Goal: Transaction & Acquisition: Purchase product/service

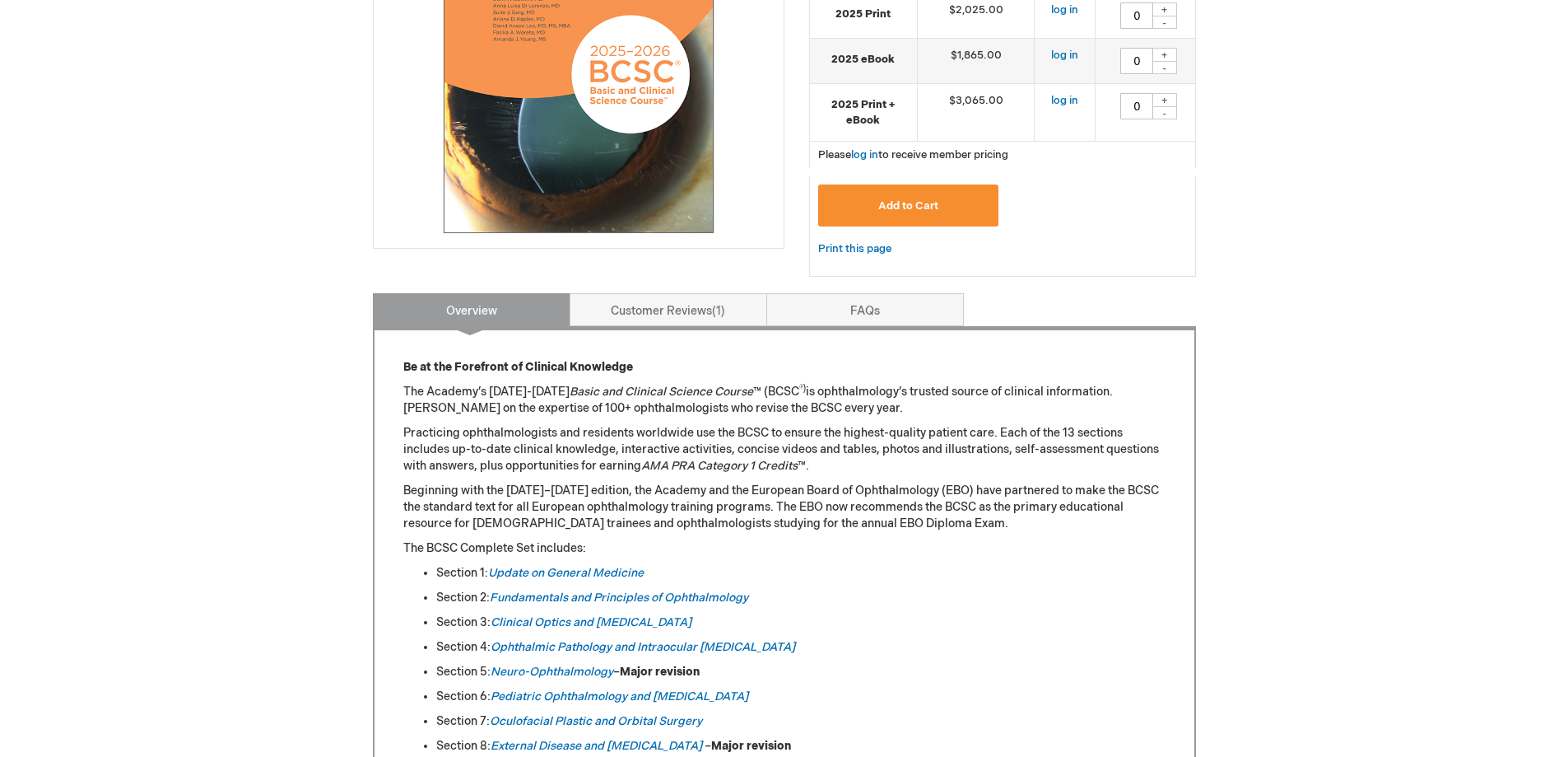
scroll to position [165, 0]
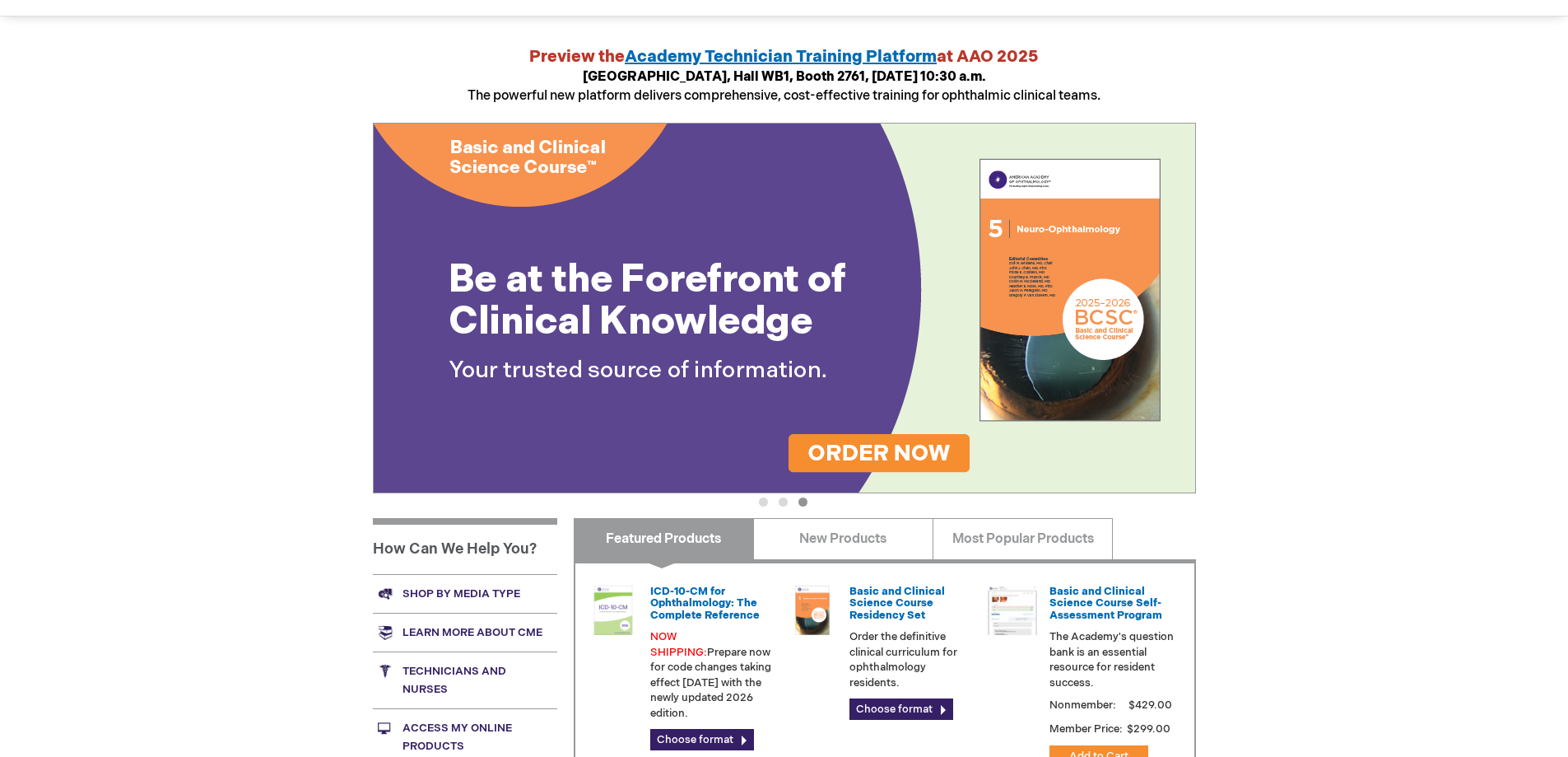
scroll to position [329, 0]
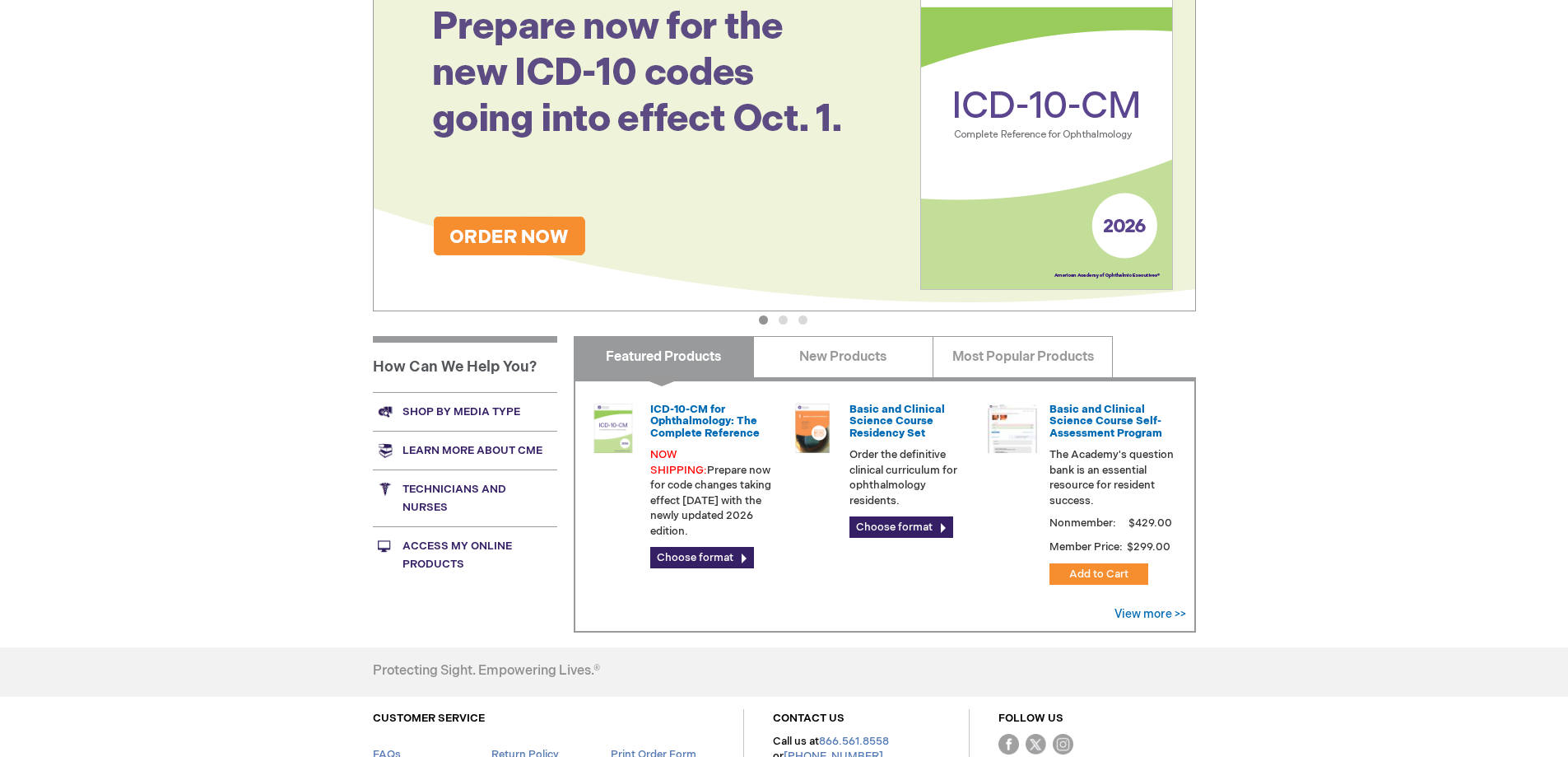
click at [763, 319] on button "1" at bounding box center [763, 319] width 9 height 9
click at [779, 318] on button "2" at bounding box center [783, 319] width 9 height 9
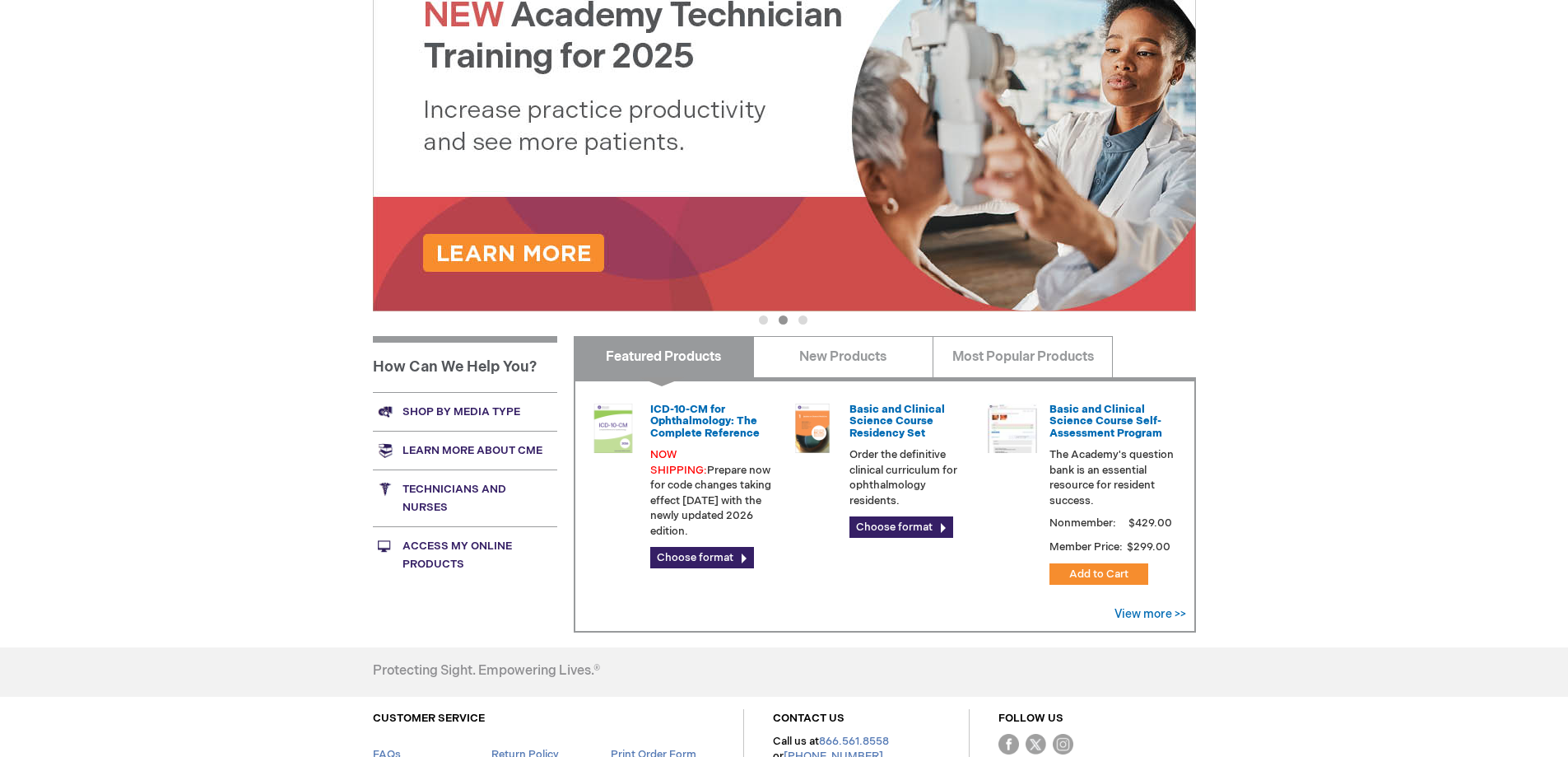
click at [805, 316] on button "3" at bounding box center [803, 319] width 9 height 9
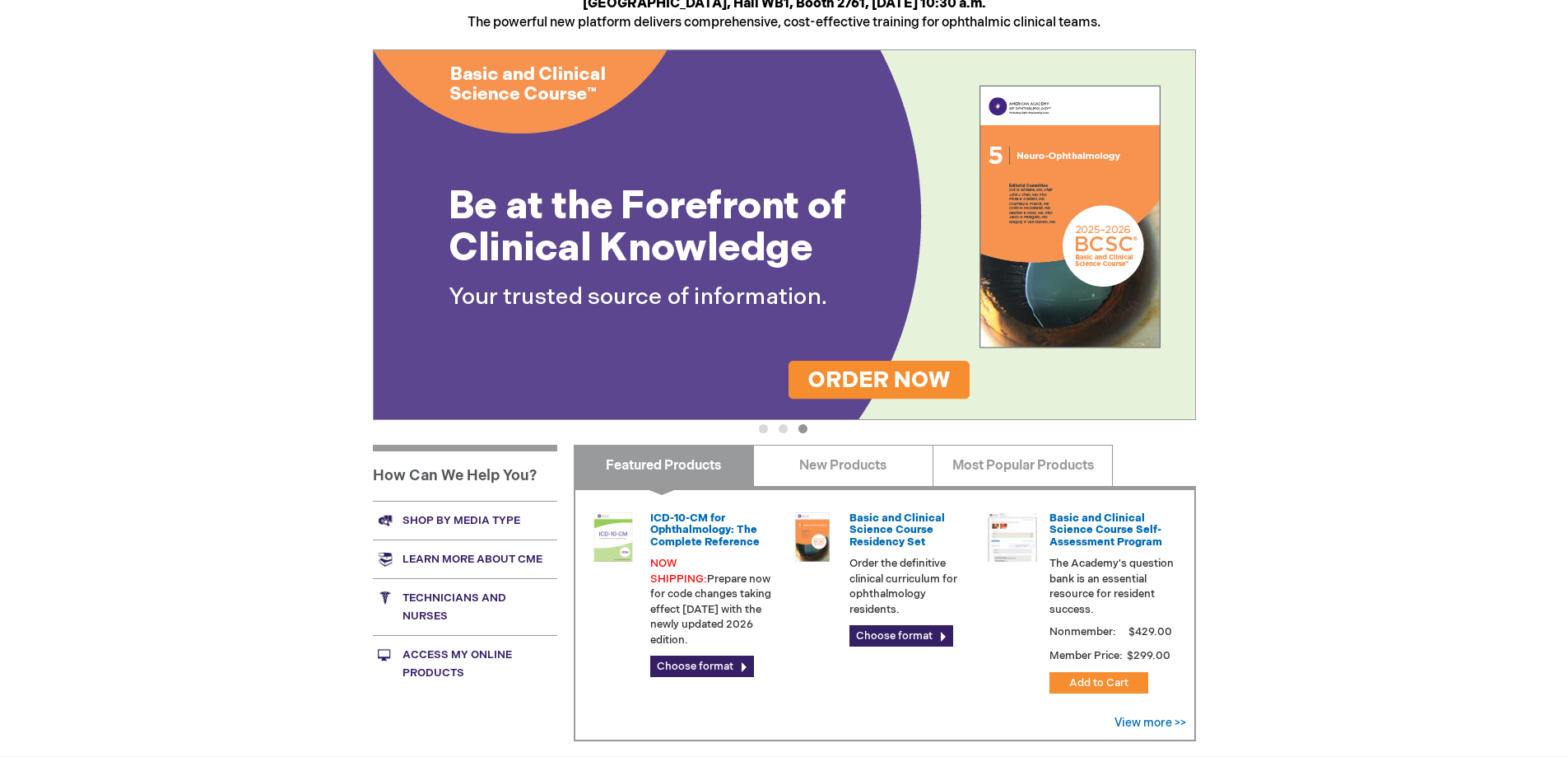
scroll to position [481, 0]
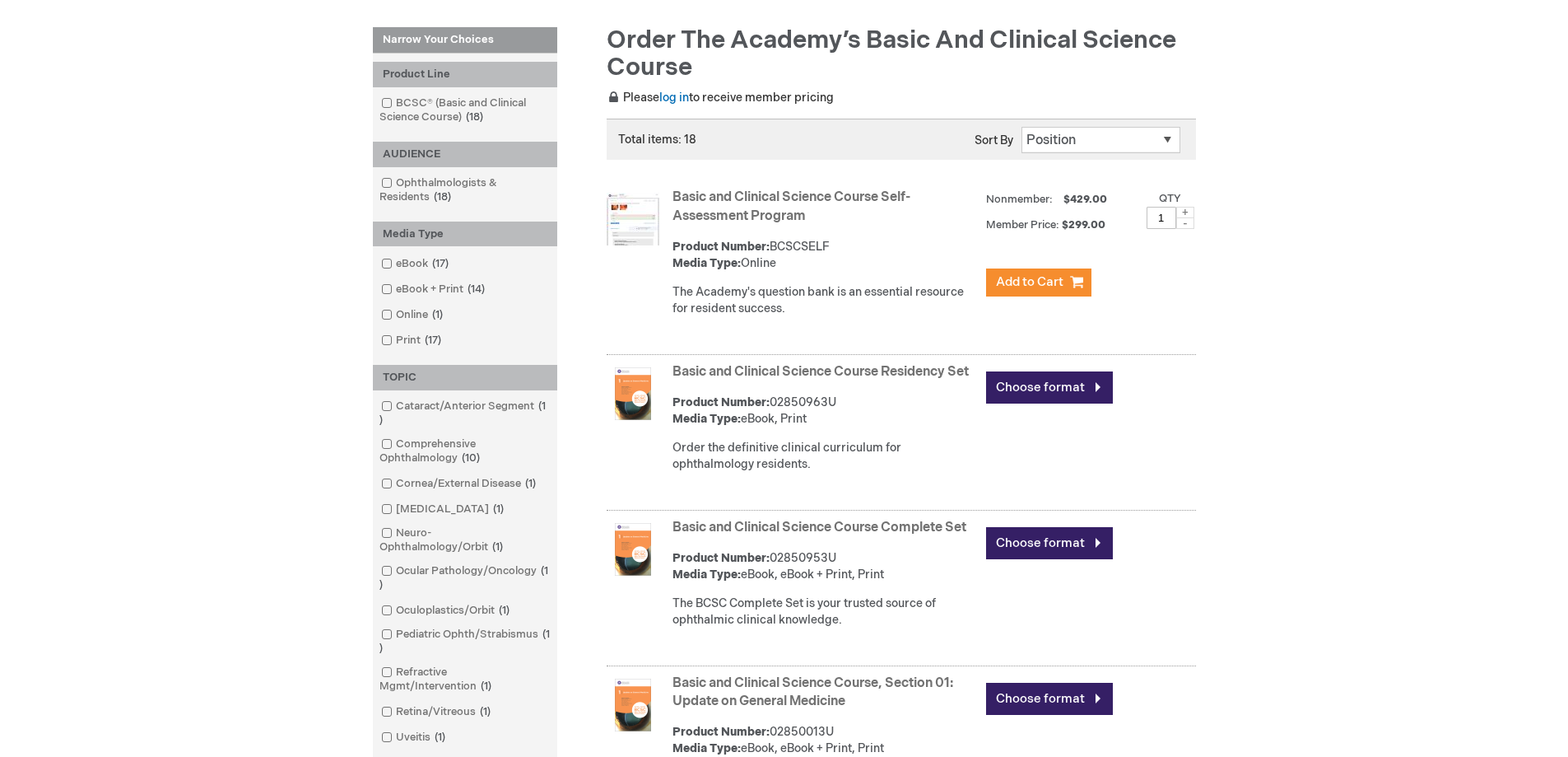
scroll to position [412, 0]
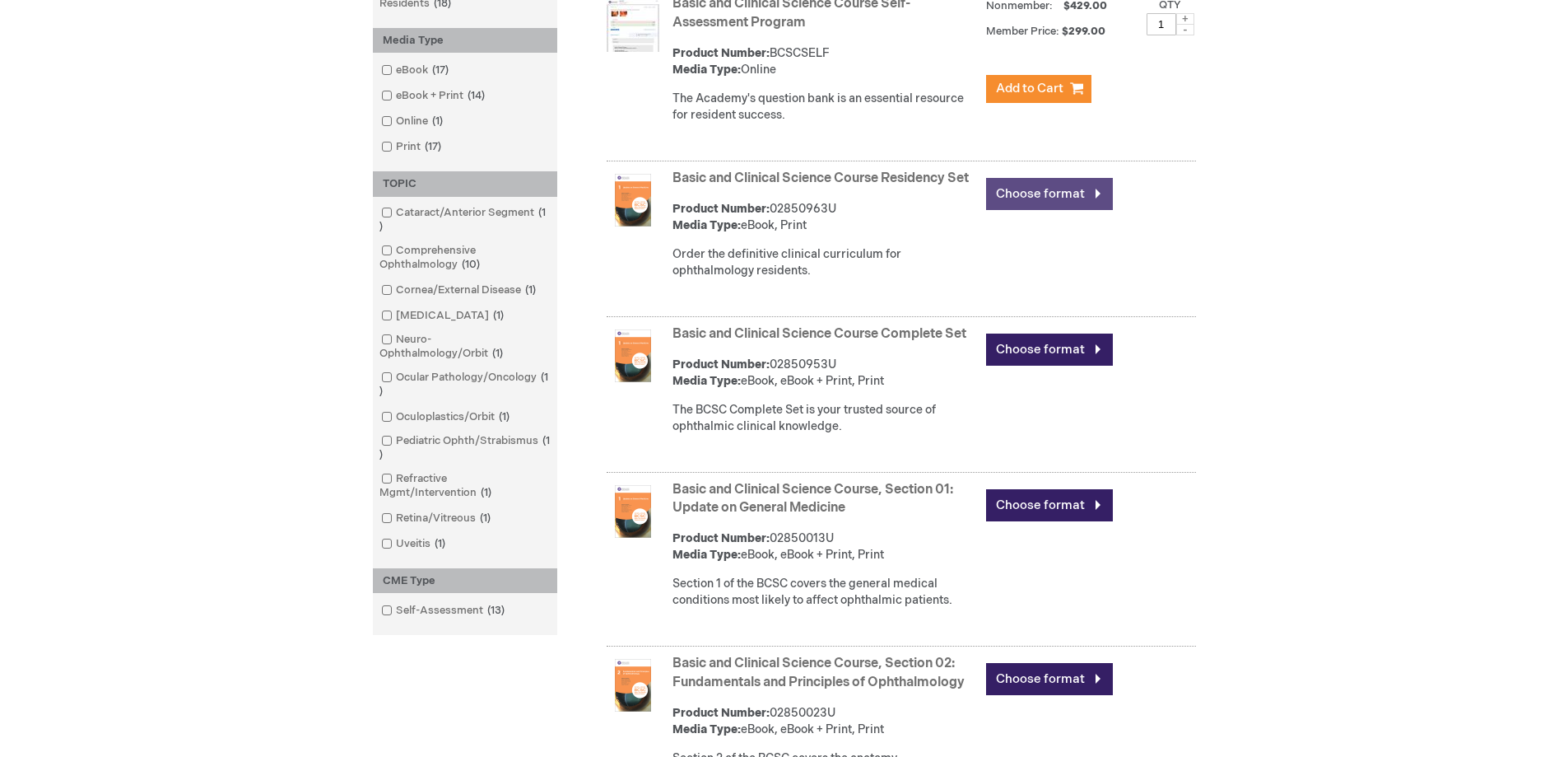
click at [1005, 197] on link "Choose format" at bounding box center [1050, 193] width 127 height 32
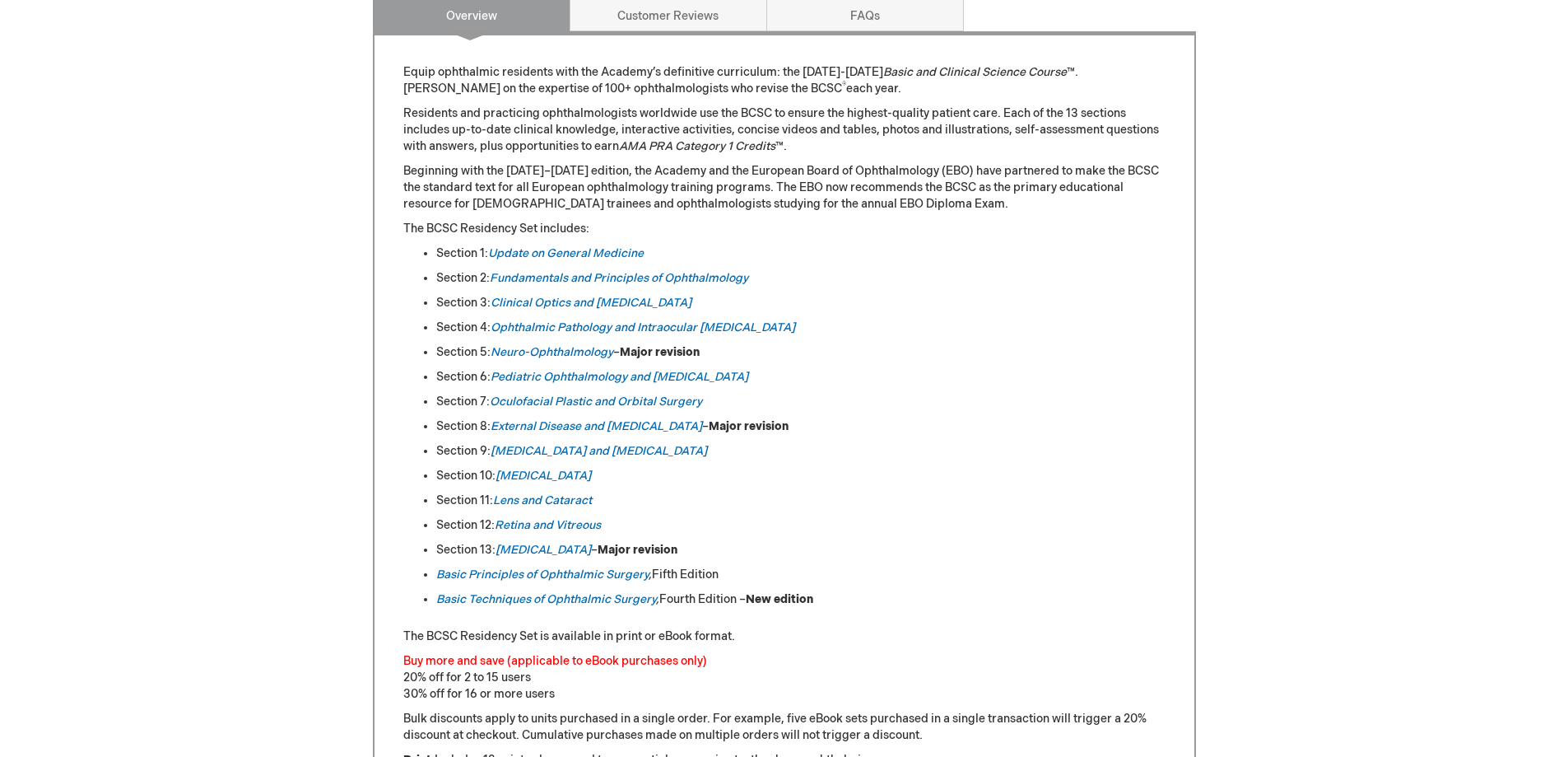
scroll to position [823, 0]
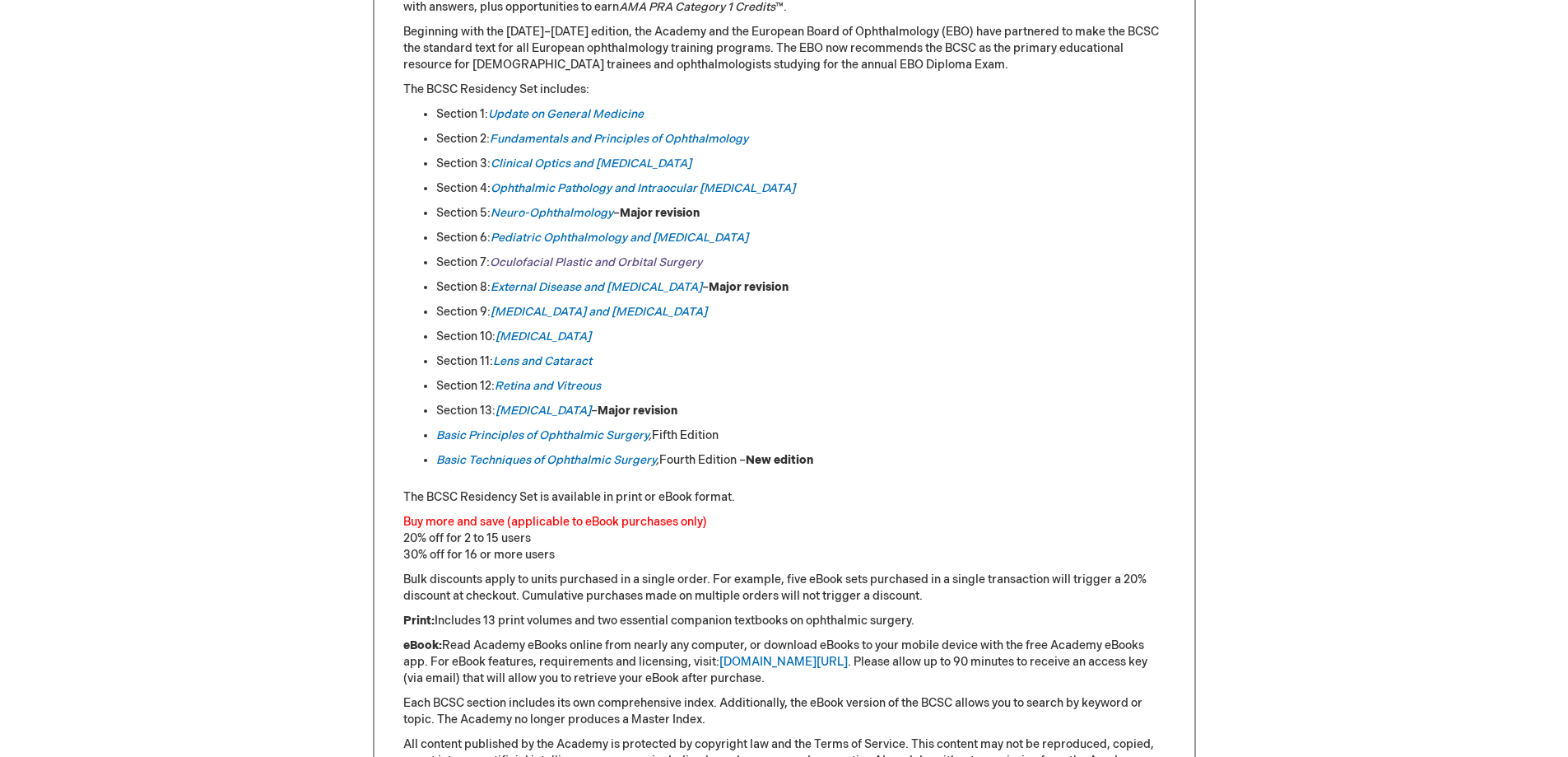
click at [609, 261] on link "Oculofacial Plastic and Orbital Surgery" at bounding box center [597, 262] width 213 height 14
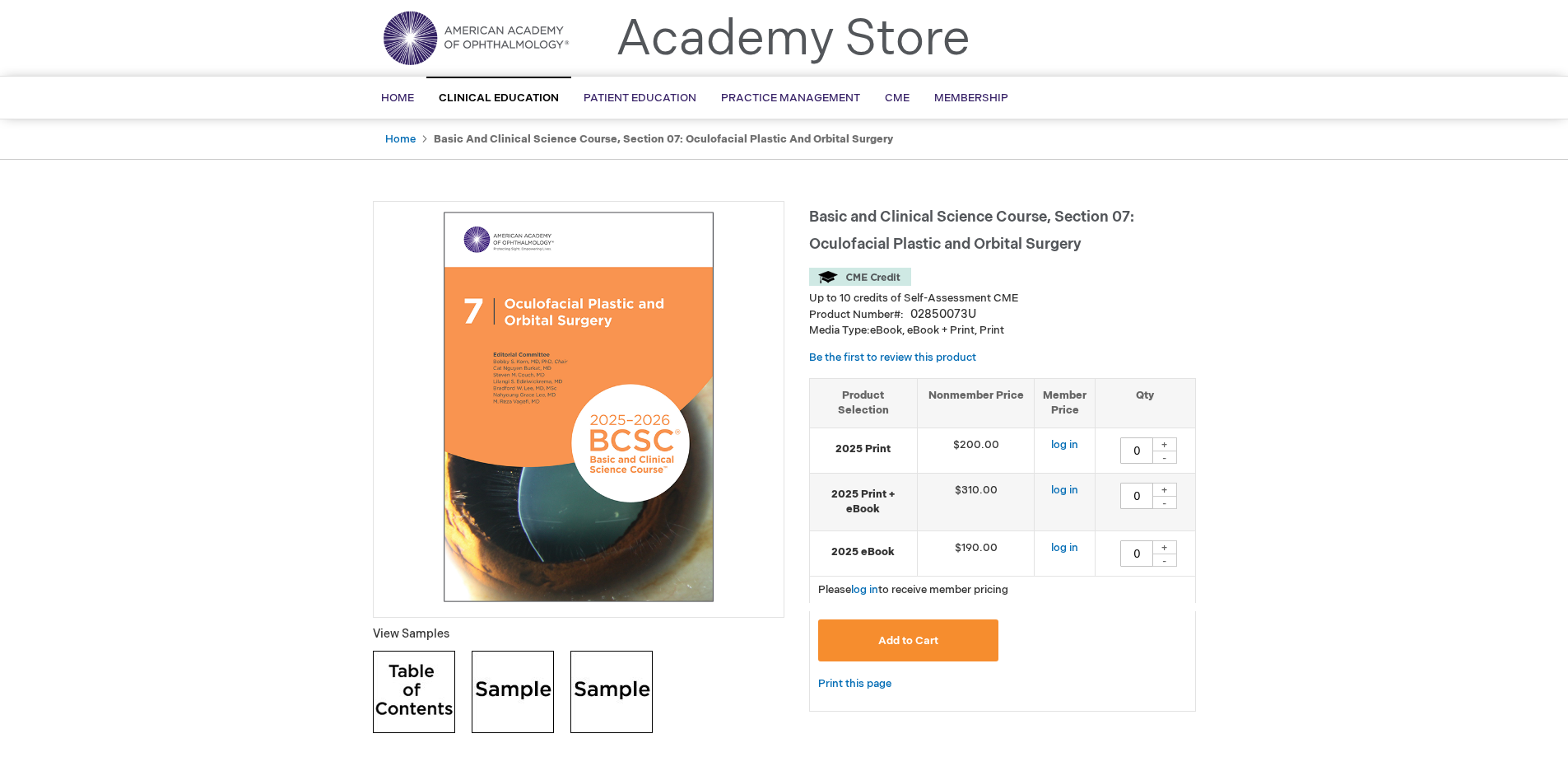
scroll to position [82, 0]
